Goal: Navigation & Orientation: Go to known website

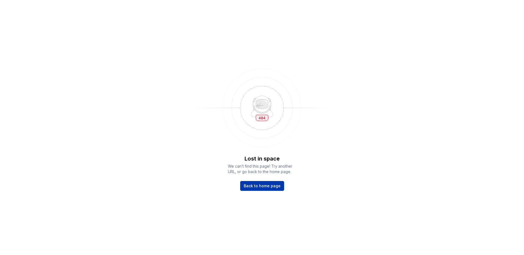
click at [275, 184] on span "Back to home page" at bounding box center [262, 185] width 37 height 5
